Goal: Task Accomplishment & Management: Use online tool/utility

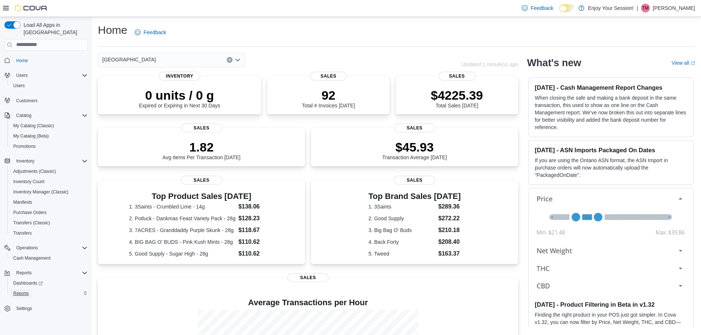
click at [29, 289] on link "Reports" at bounding box center [20, 293] width 21 height 9
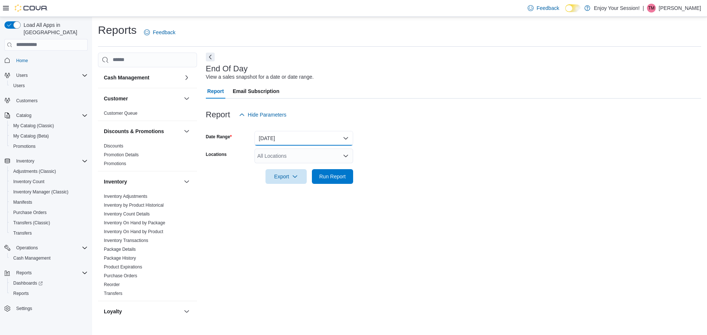
click at [283, 136] on button "[DATE]" at bounding box center [303, 138] width 99 height 15
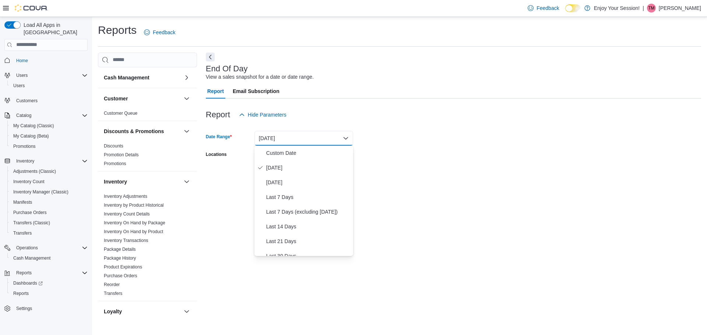
click at [476, 93] on div "Report Email Subscription" at bounding box center [453, 91] width 495 height 15
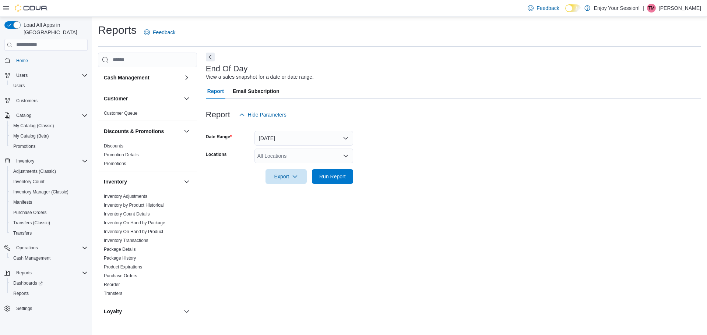
click at [307, 152] on div "All Locations" at bounding box center [303, 156] width 99 height 15
type input "****"
click at [318, 168] on div "[GEOGRAPHIC_DATA]" at bounding box center [304, 168] width 90 height 7
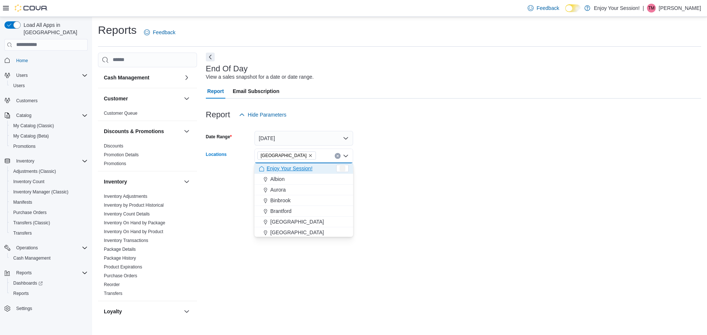
click at [529, 145] on form "Date Range [DATE] Locations [GEOGRAPHIC_DATA] Combo box. Selected. [GEOGRAPHIC_…" at bounding box center [453, 153] width 495 height 62
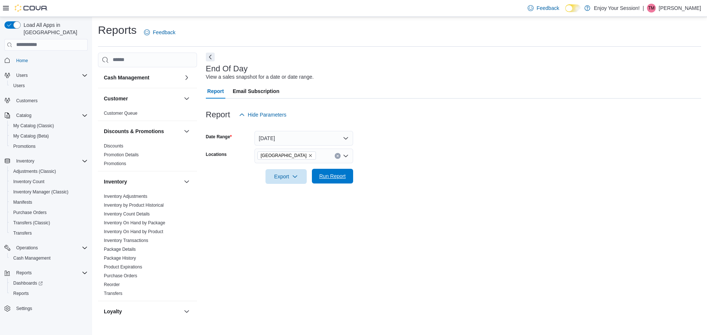
click at [336, 181] on span "Run Report" at bounding box center [332, 176] width 32 height 15
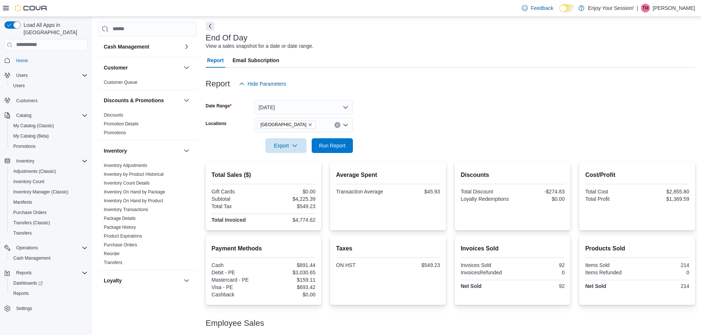
scroll to position [77, 0]
